Goal: Transaction & Acquisition: Subscribe to service/newsletter

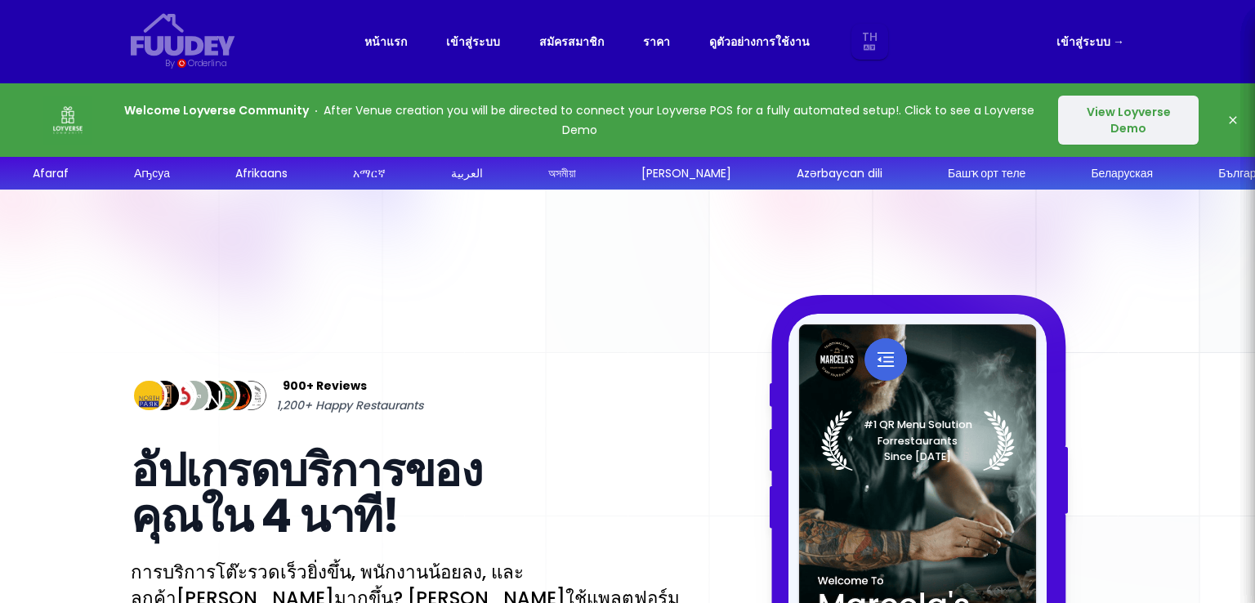
select select "th"
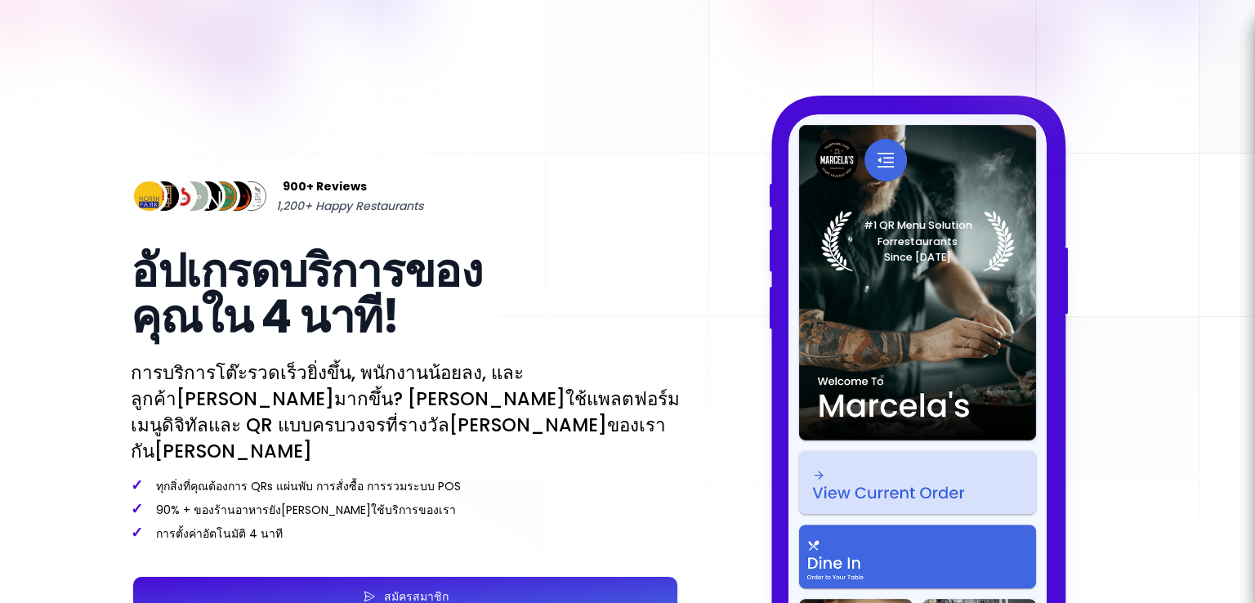
scroll to position [327, 0]
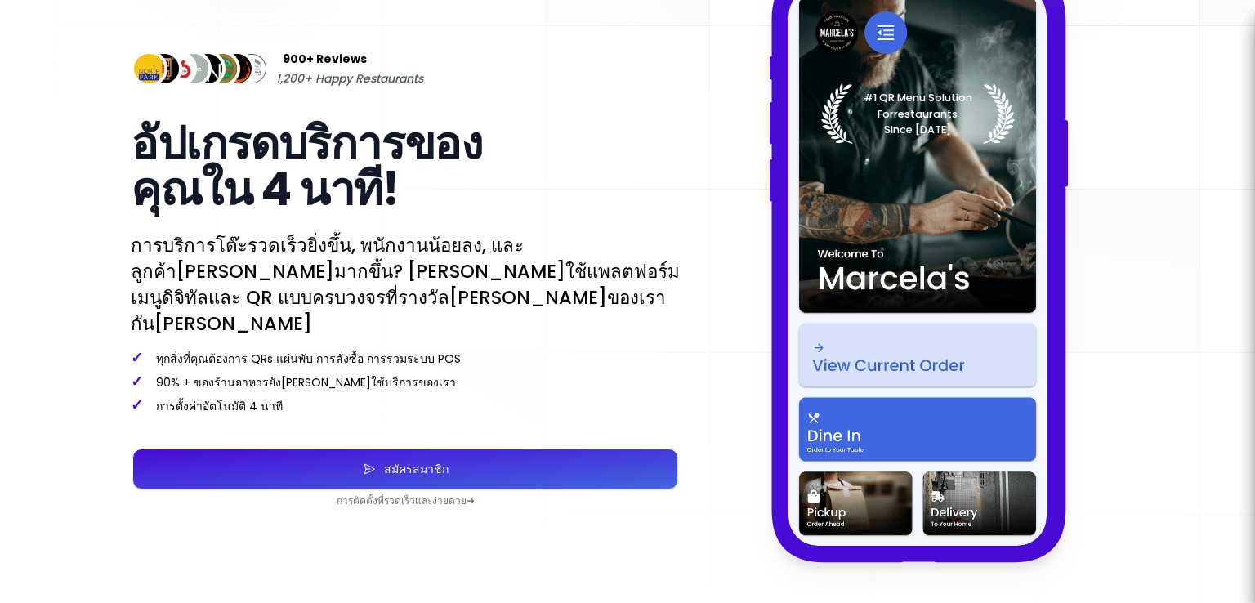
select select "th"
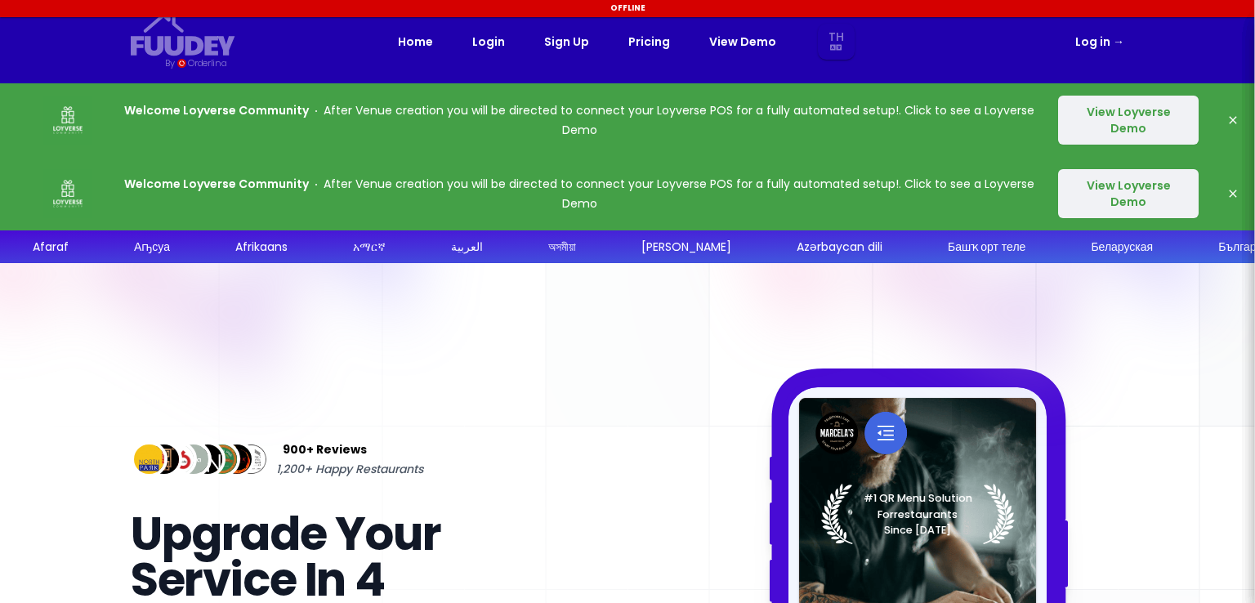
select select "th"
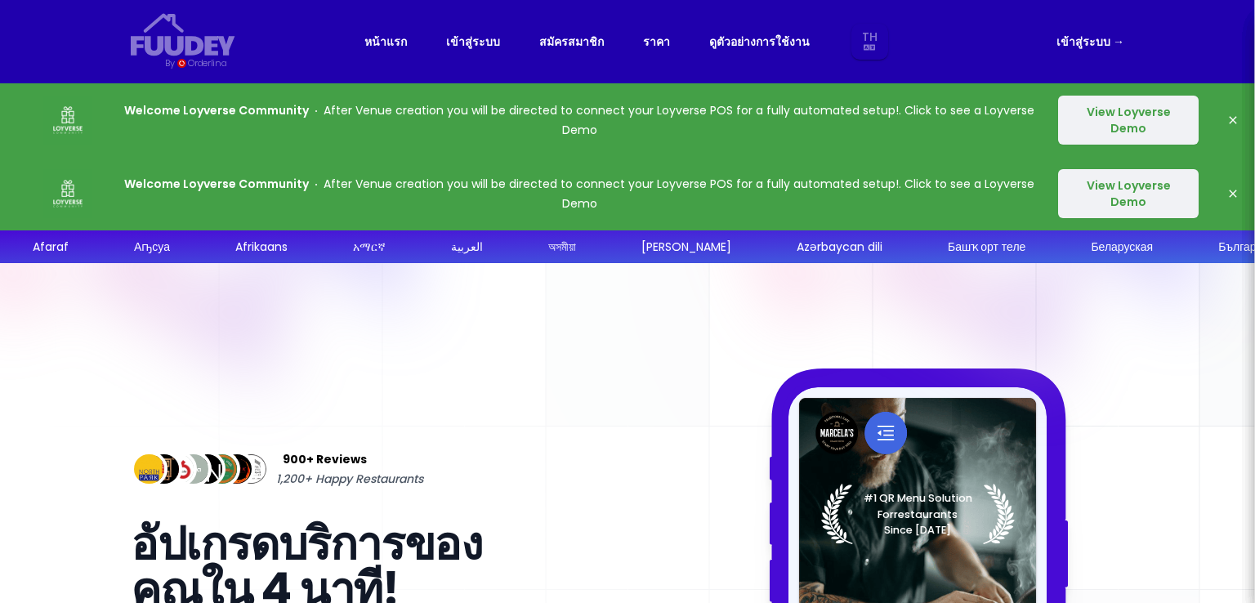
select select "th"
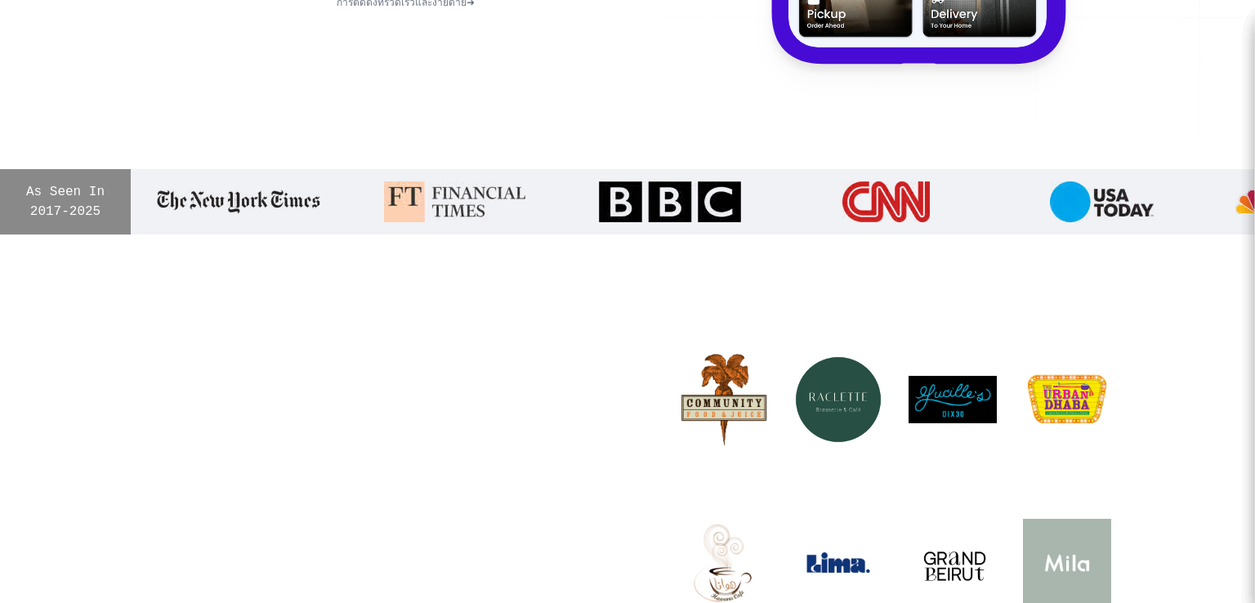
scroll to position [654, 0]
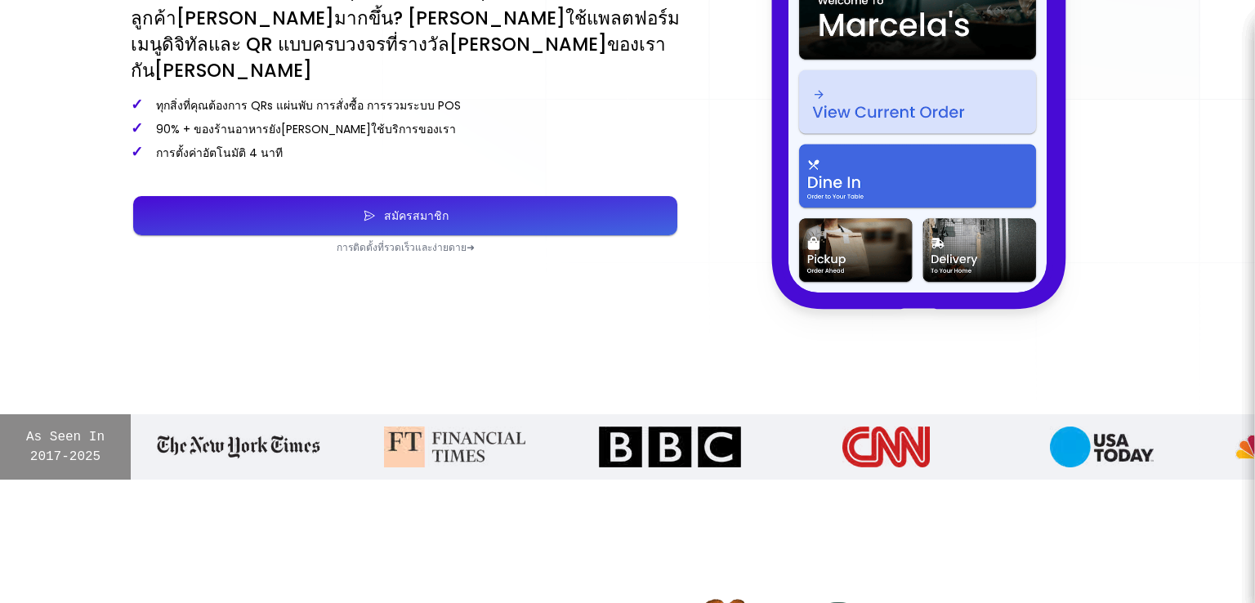
click at [477, 199] on button "สมัครสมาชิก" at bounding box center [405, 215] width 544 height 39
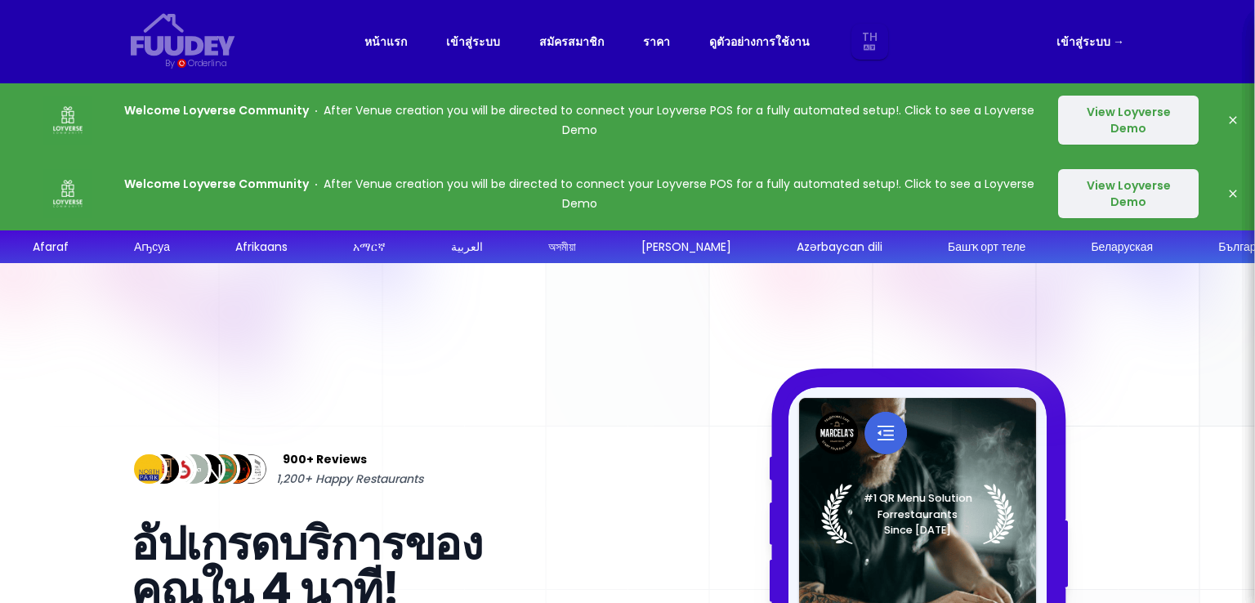
select select "th"
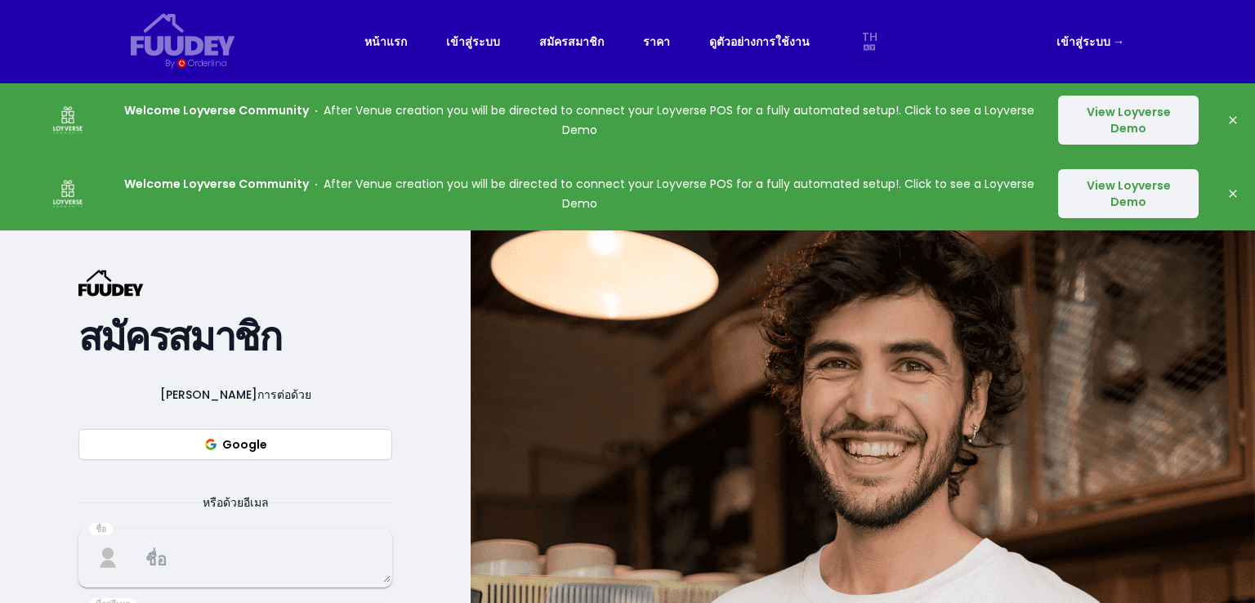
click at [314, 445] on button "Google" at bounding box center [235, 444] width 314 height 31
select select "th"
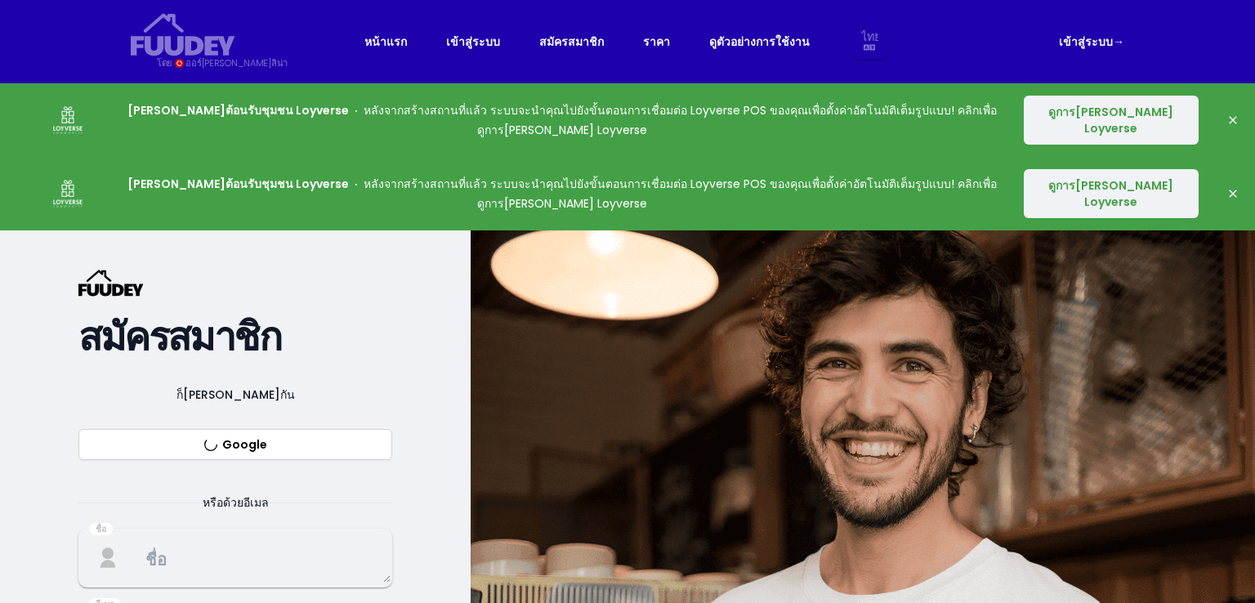
click at [404, 297] on div "{/* Added fill="currentColor" here */} {/* This rectangle defines the backgroun…" at bounding box center [235, 590] width 471 height 720
click at [296, 429] on button "Google" at bounding box center [235, 444] width 314 height 31
